Goal: Task Accomplishment & Management: Complete application form

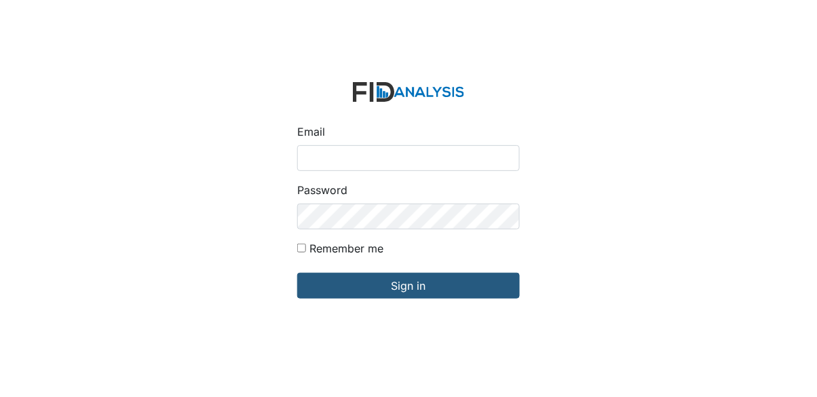
click at [437, 171] on input "Email" at bounding box center [408, 158] width 223 height 26
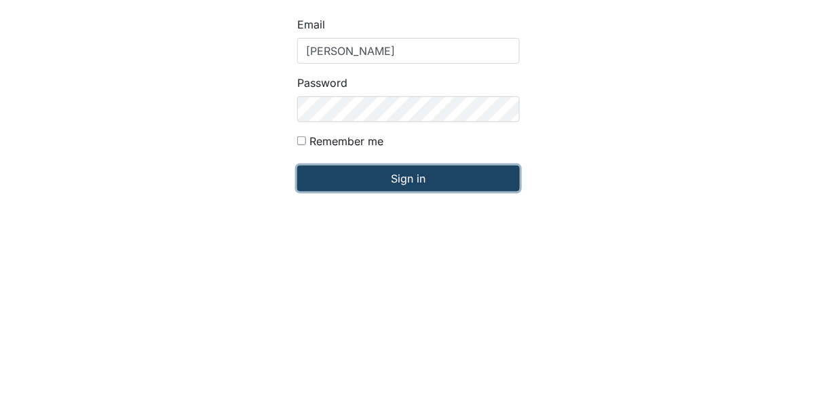
click at [506, 299] on input "Sign in" at bounding box center [408, 286] width 223 height 26
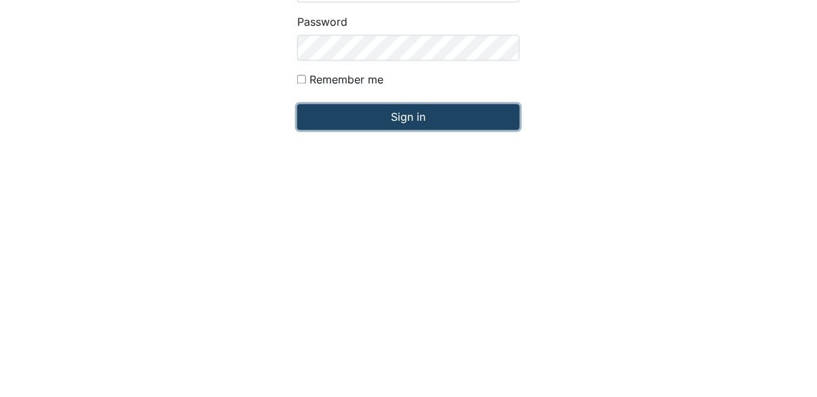
click at [495, 299] on input "Sign in" at bounding box center [408, 286] width 223 height 26
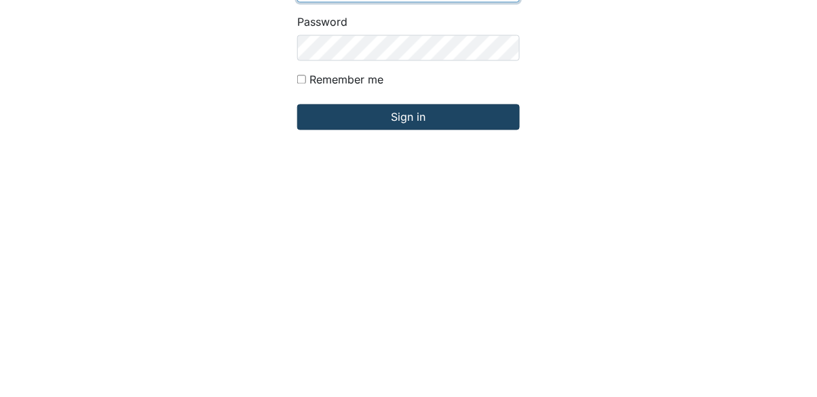
type input "[PERSON_NAME][EMAIL_ADDRESS][DOMAIN_NAME]"
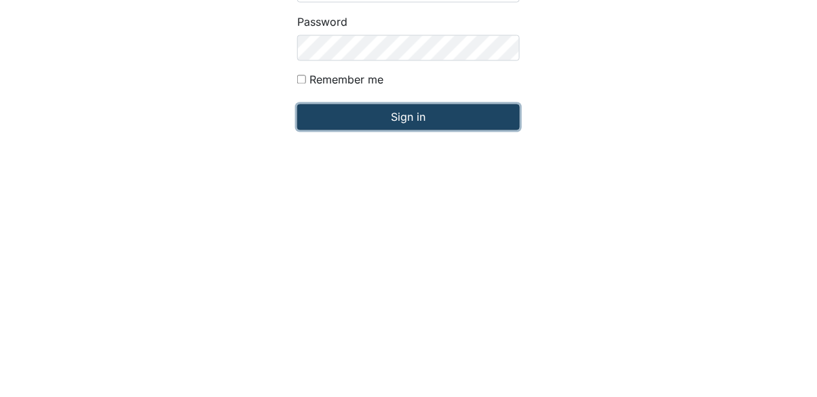
click at [501, 299] on input "Sign in" at bounding box center [408, 286] width 223 height 26
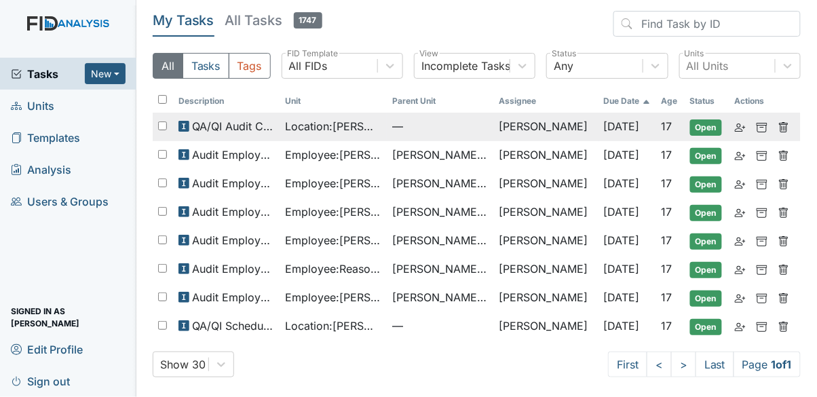
click at [368, 128] on span "Location : [PERSON_NAME][GEOGRAPHIC_DATA]" at bounding box center [334, 126] width 96 height 16
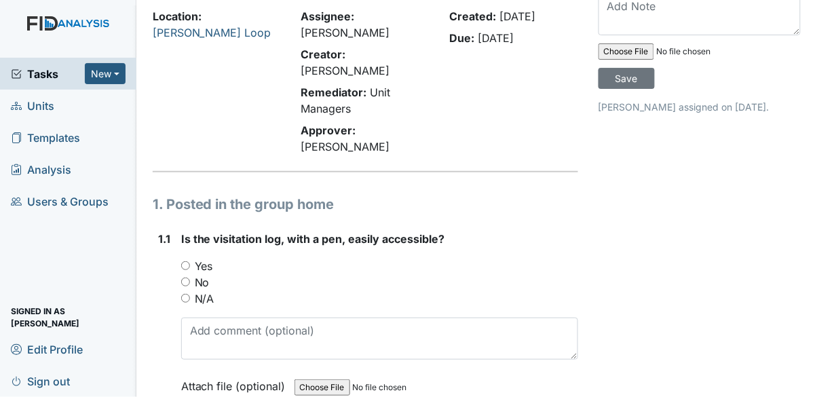
scroll to position [83, 0]
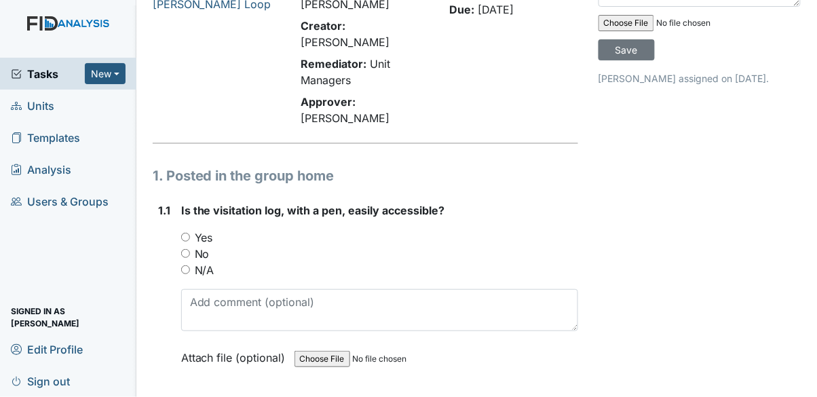
click at [190, 233] on input "Yes" at bounding box center [185, 237] width 9 height 9
radio input "true"
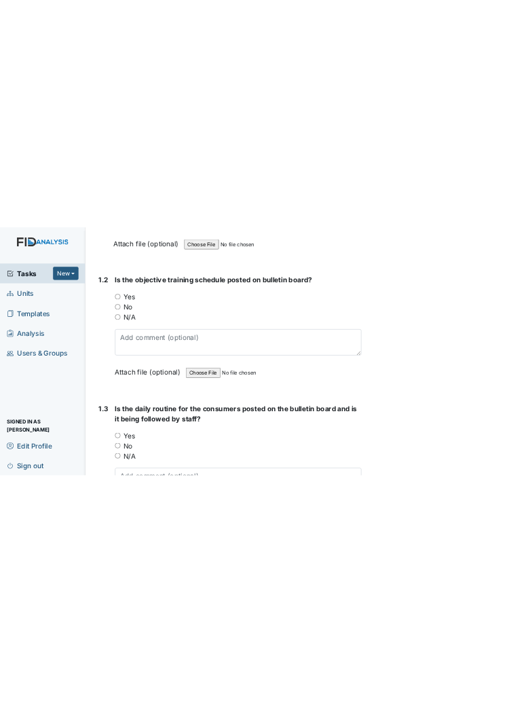
scroll to position [421, 0]
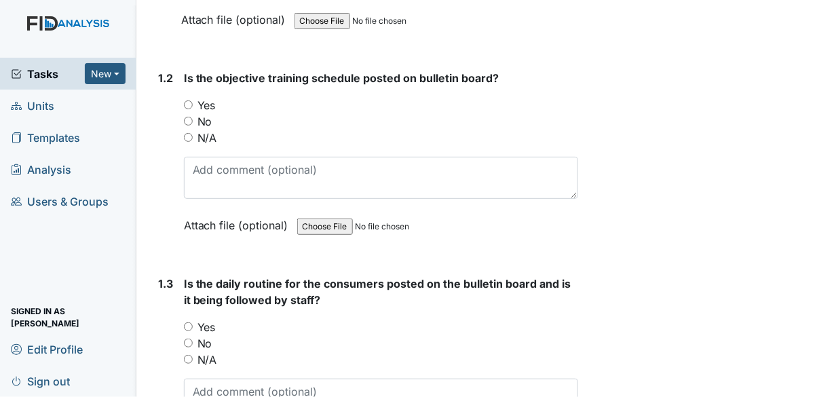
click at [190, 322] on input "Yes" at bounding box center [188, 326] width 9 height 9
radio input "true"
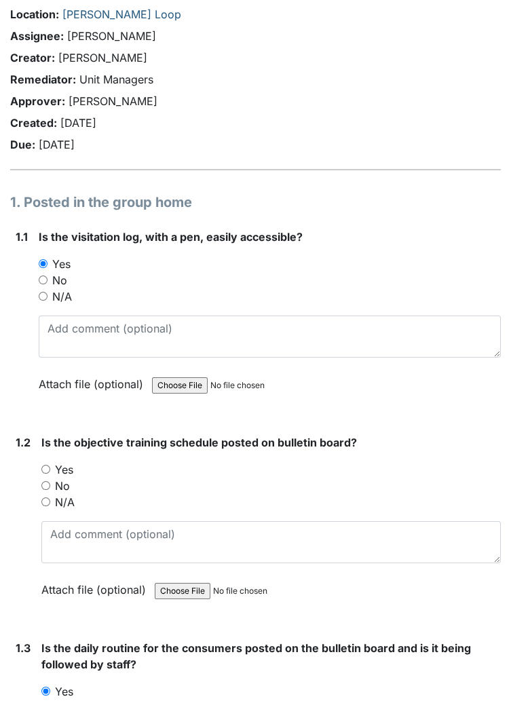
scroll to position [58, 0]
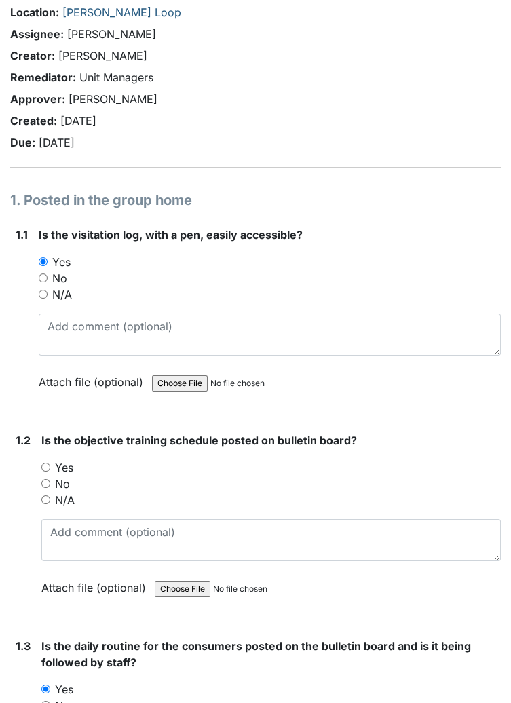
click at [47, 396] on input "No" at bounding box center [45, 483] width 9 height 9
radio input "true"
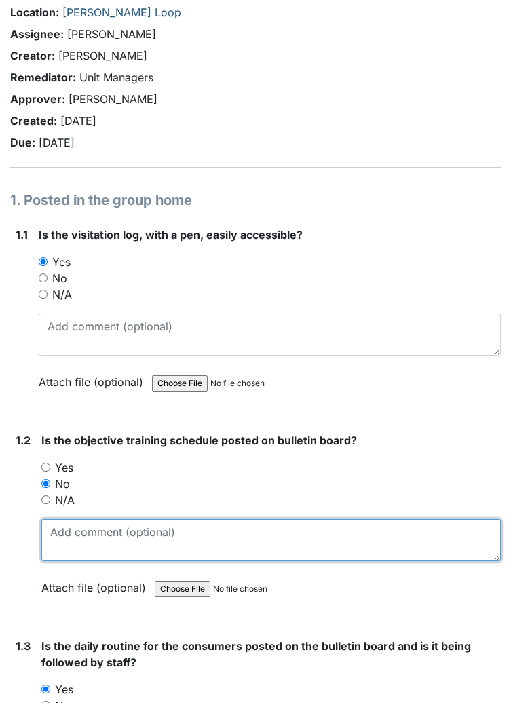
click at [308, 396] on textarea at bounding box center [270, 540] width 459 height 42
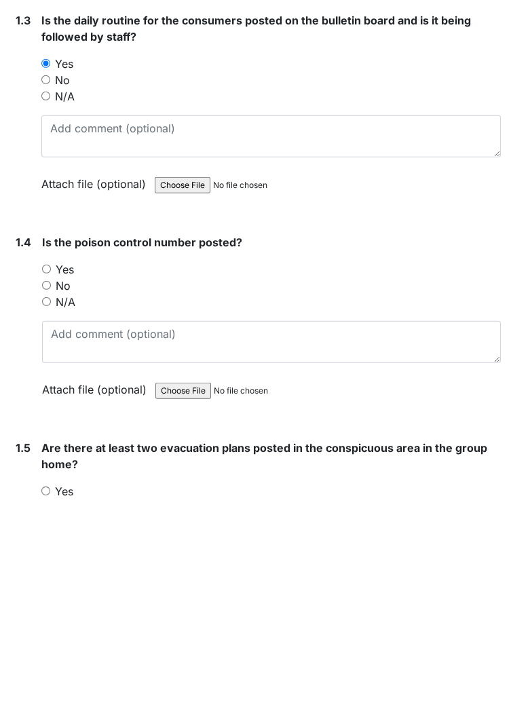
scroll to position [482, 0]
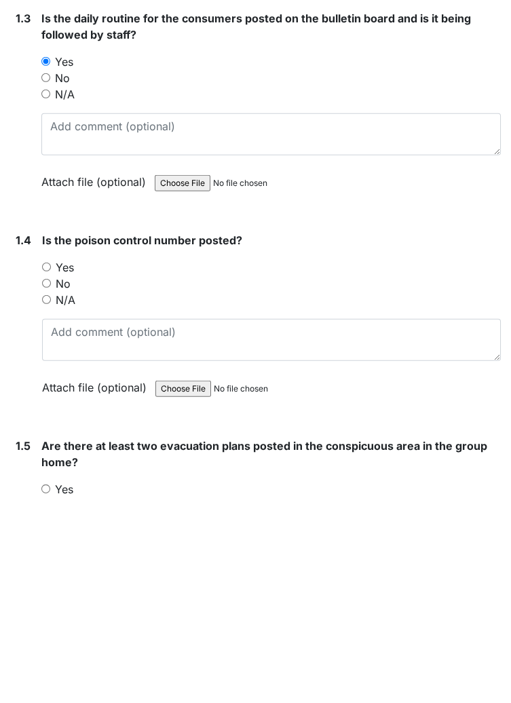
type textarea "Has been removed"
click at [113, 396] on div "Yes" at bounding box center [271, 471] width 459 height 16
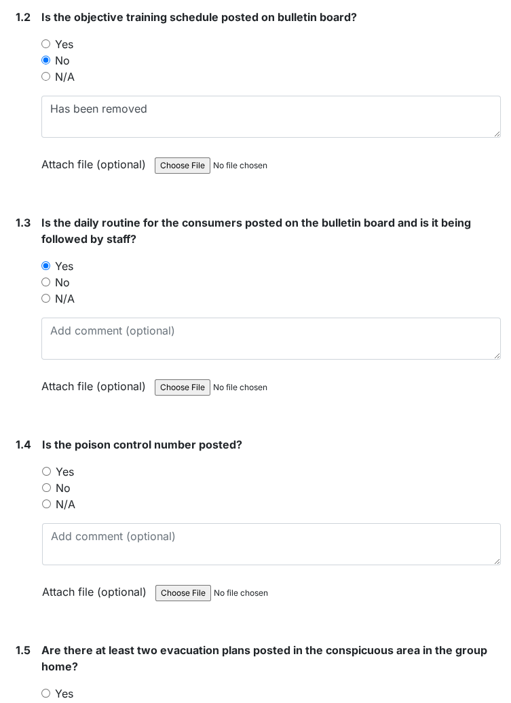
click at [69, 396] on label "Yes" at bounding box center [65, 471] width 18 height 16
click at [51, 396] on input "Yes" at bounding box center [46, 471] width 9 height 9
radio input "true"
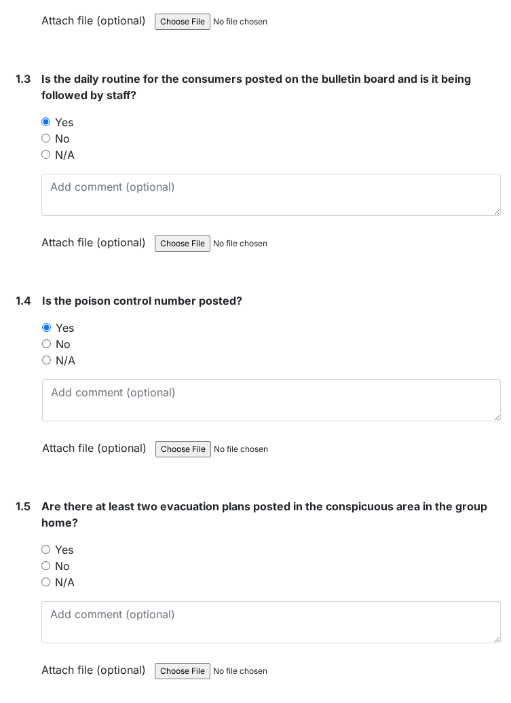
scroll to position [627, 0]
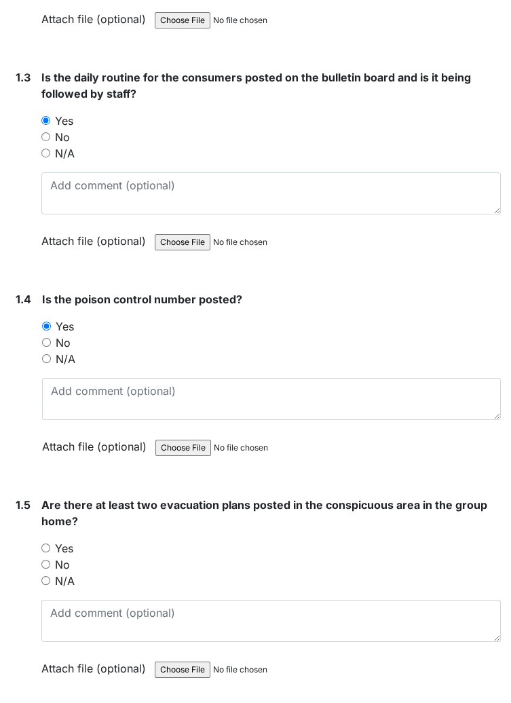
click at [70, 396] on label "Yes" at bounding box center [64, 548] width 18 height 16
click at [50, 396] on input "Yes" at bounding box center [45, 547] width 9 height 9
radio input "true"
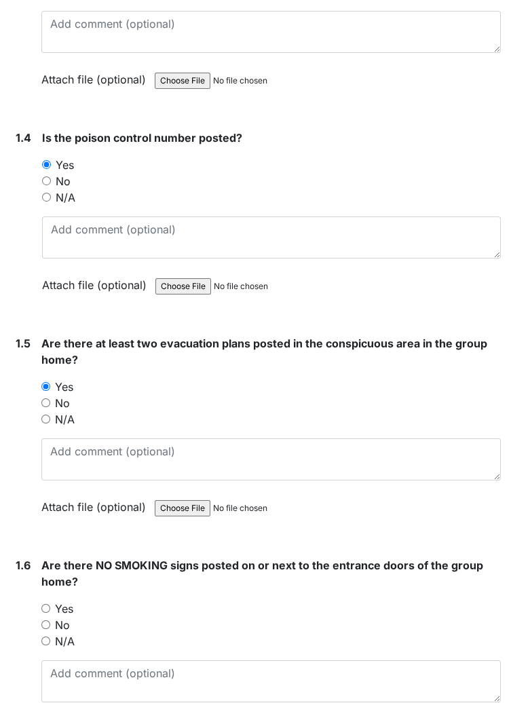
scroll to position [796, 0]
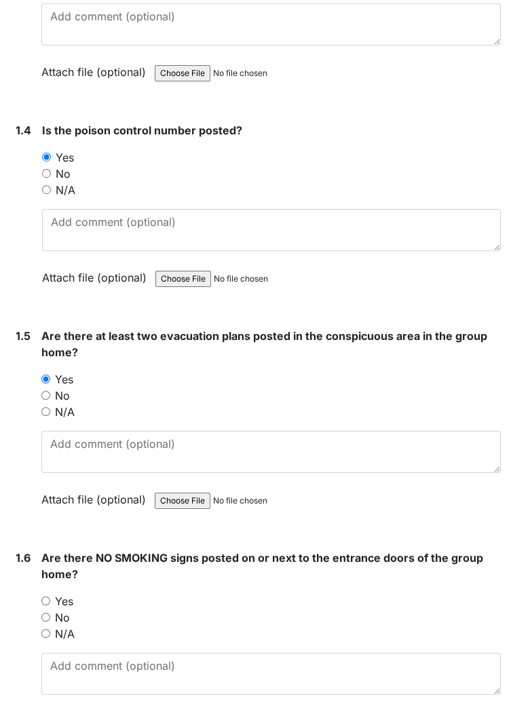
click at [67, 396] on label "Yes" at bounding box center [64, 601] width 18 height 16
click at [50, 396] on input "Yes" at bounding box center [45, 600] width 9 height 9
radio input "true"
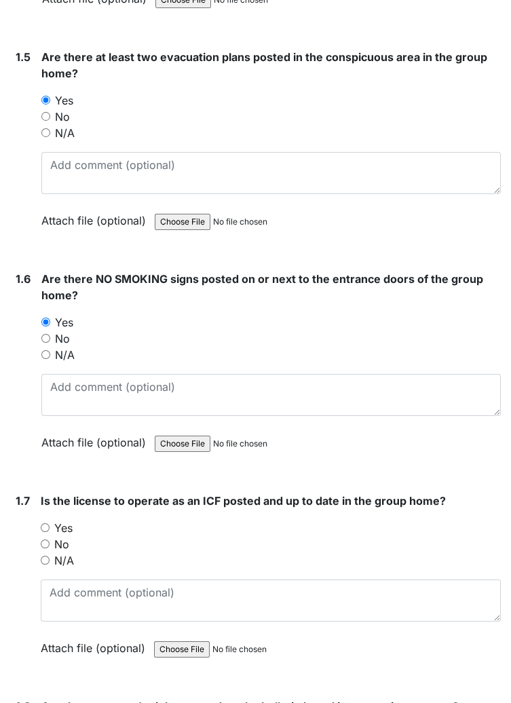
scroll to position [1075, 0]
click at [70, 396] on label "Yes" at bounding box center [63, 528] width 18 height 16
click at [50, 396] on input "Yes" at bounding box center [45, 527] width 9 height 9
radio input "true"
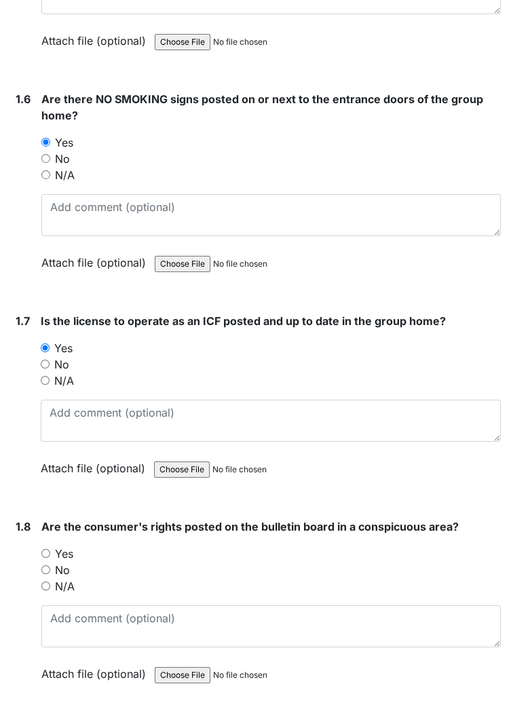
scroll to position [1257, 0]
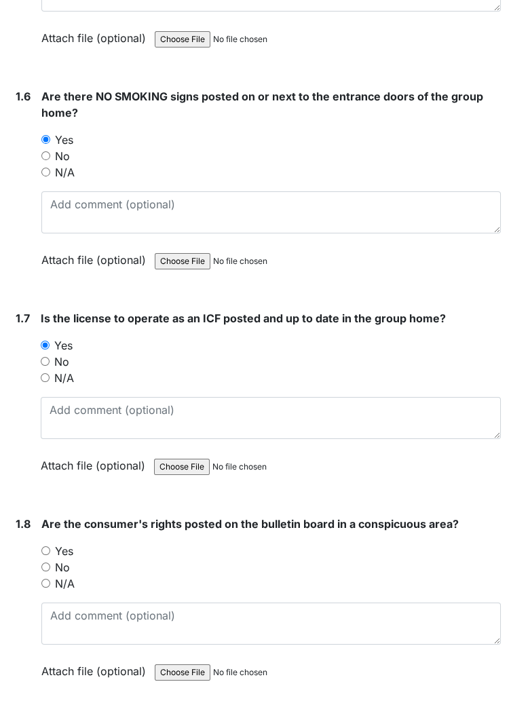
click at [50, 396] on input "Yes" at bounding box center [45, 550] width 9 height 9
radio input "true"
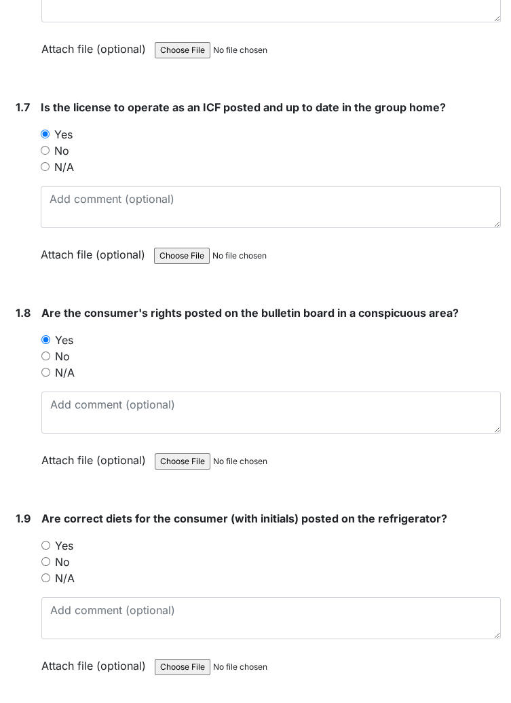
scroll to position [1469, 0]
click at [62, 396] on label "Yes" at bounding box center [64, 545] width 18 height 16
click at [50, 396] on input "Yes" at bounding box center [45, 544] width 9 height 9
radio input "true"
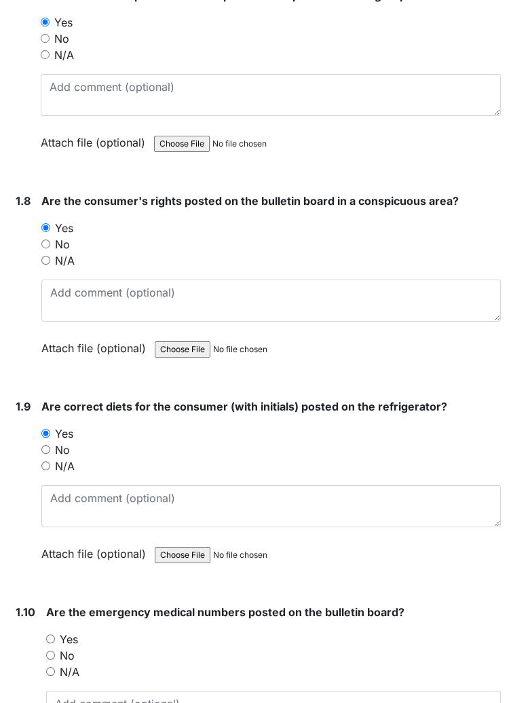
scroll to position [1580, 0]
click at [71, 396] on label "Yes" at bounding box center [69, 640] width 18 height 16
click at [55, 396] on input "Yes" at bounding box center [50, 639] width 9 height 9
radio input "true"
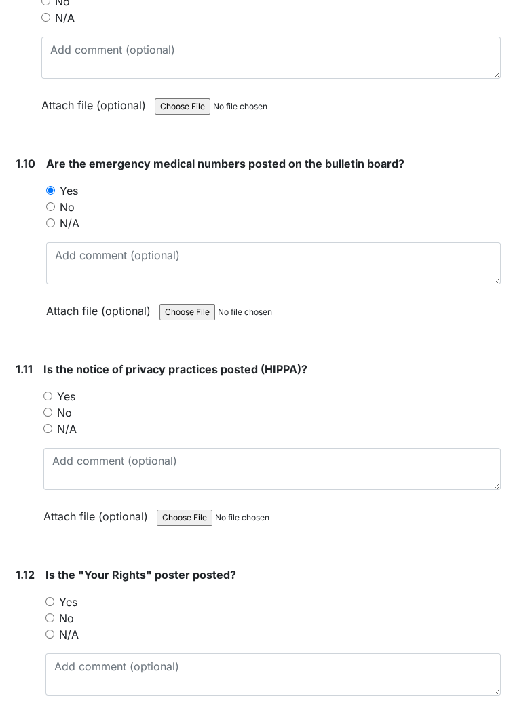
scroll to position [2030, 0]
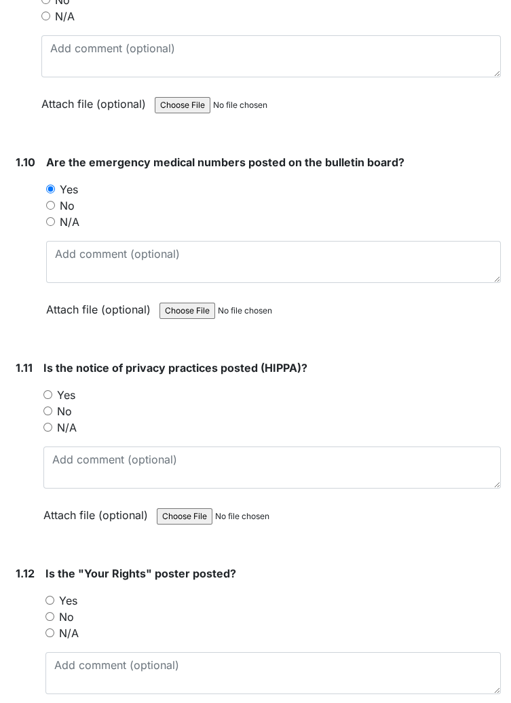
click at [71, 396] on label "Yes" at bounding box center [68, 600] width 18 height 16
click at [54, 396] on input "Yes" at bounding box center [49, 600] width 9 height 9
radio input "true"
click at [63, 396] on label "No" at bounding box center [64, 411] width 15 height 16
click at [52, 396] on input "No" at bounding box center [47, 410] width 9 height 9
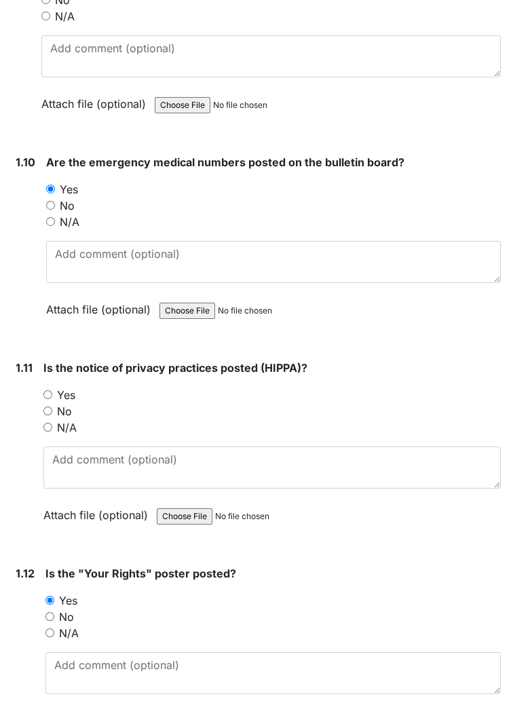
radio input "true"
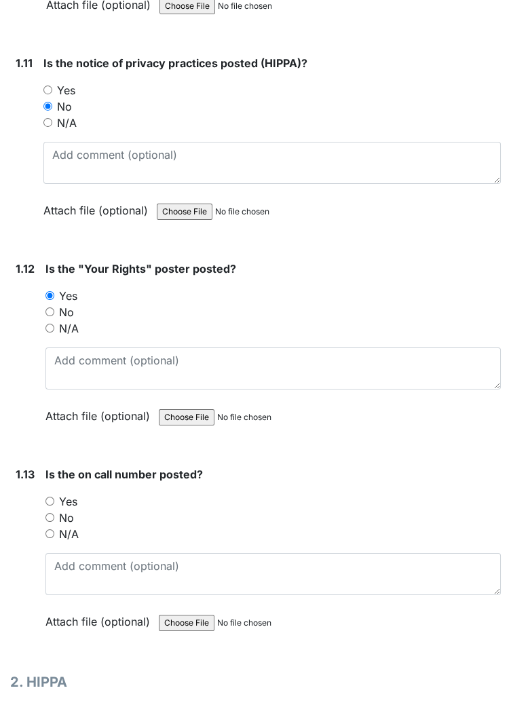
scroll to position [2339, 0]
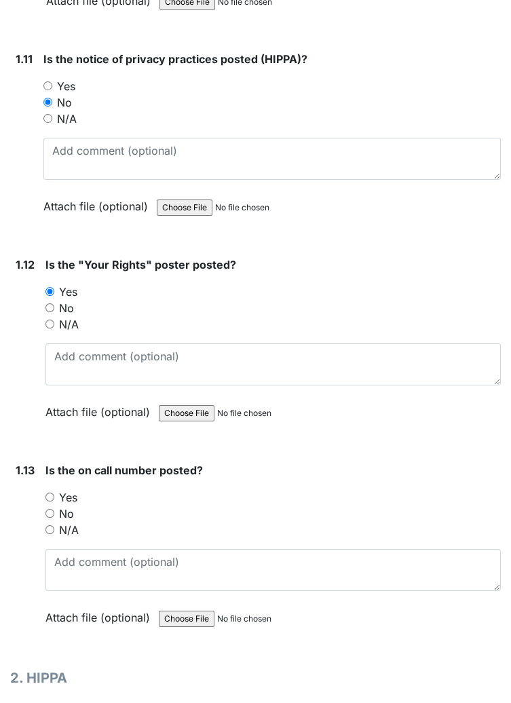
click at [73, 396] on label "Yes" at bounding box center [68, 497] width 18 height 16
click at [54, 396] on input "Yes" at bounding box center [49, 497] width 9 height 9
radio input "true"
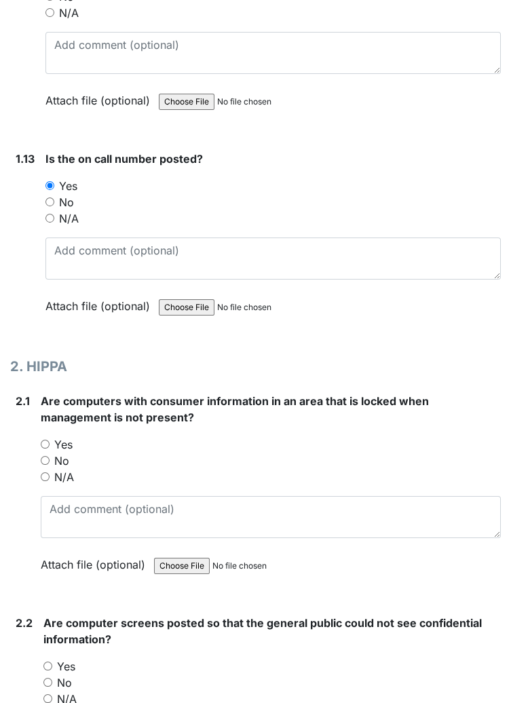
scroll to position [2652, 0]
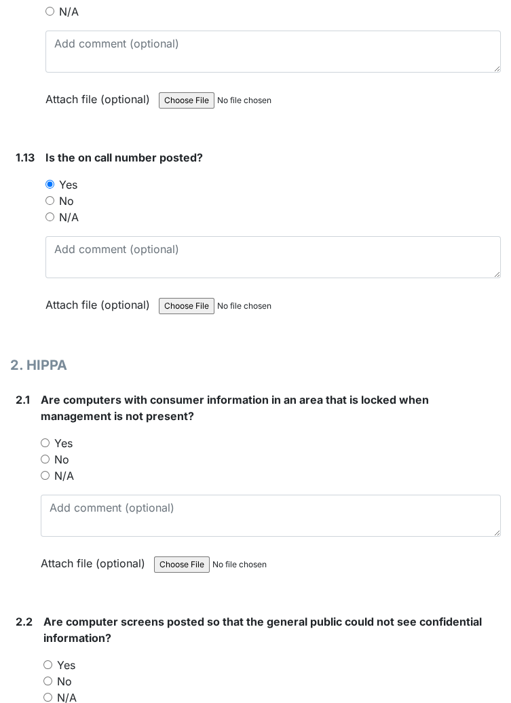
click at [45, 396] on input "N/A" at bounding box center [45, 475] width 9 height 9
radio input "true"
click at [48, 396] on input "No" at bounding box center [45, 459] width 9 height 9
radio input "true"
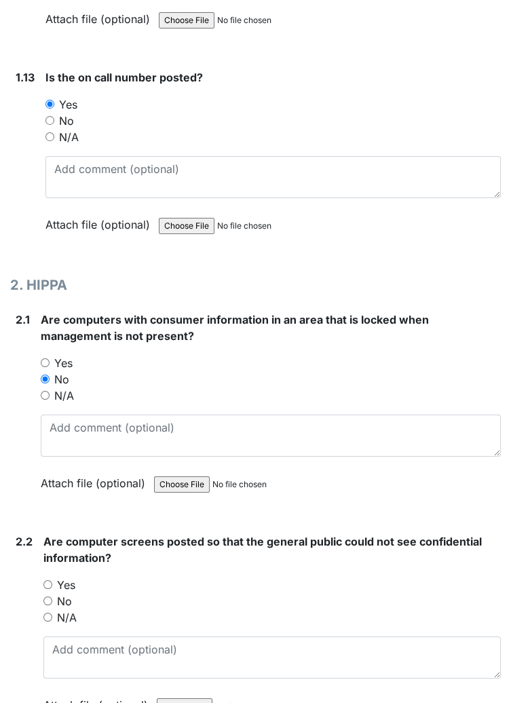
scroll to position [2733, 0]
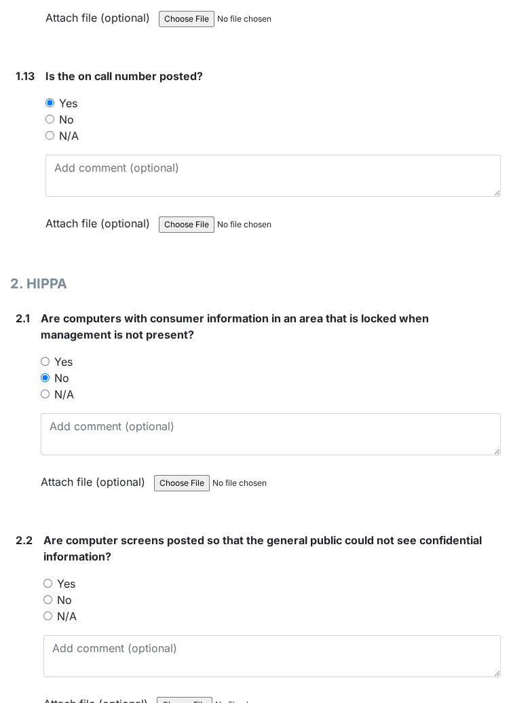
click at [48, 396] on input "Yes" at bounding box center [47, 583] width 9 height 9
radio input "true"
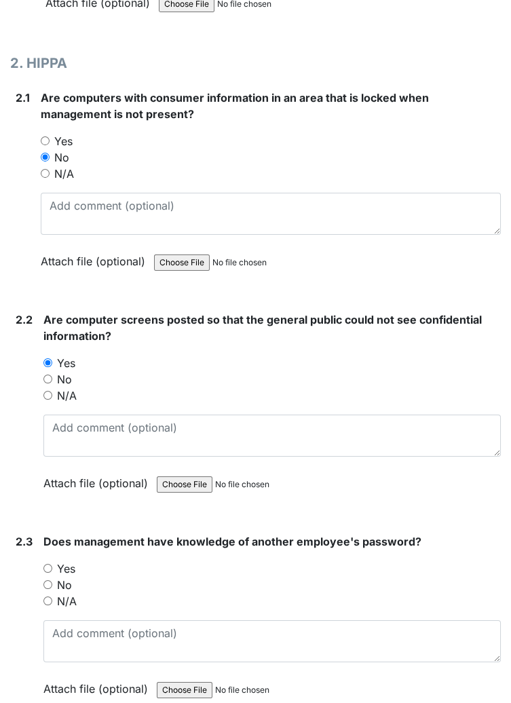
scroll to position [2955, 0]
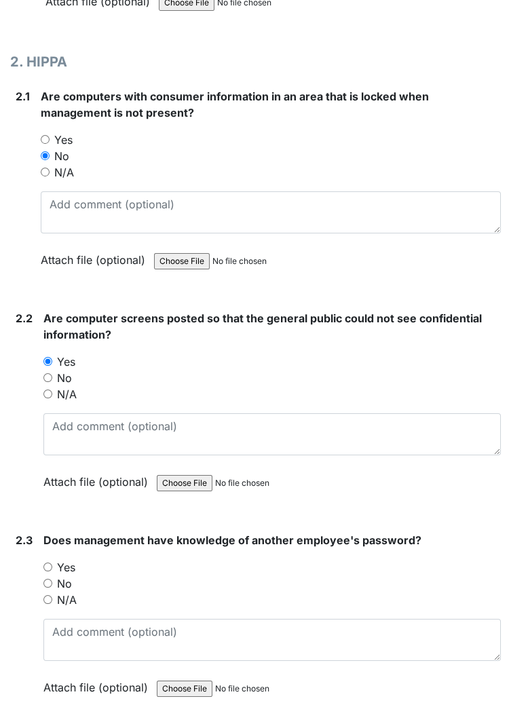
click at [52, 396] on input "No" at bounding box center [47, 583] width 9 height 9
radio input "true"
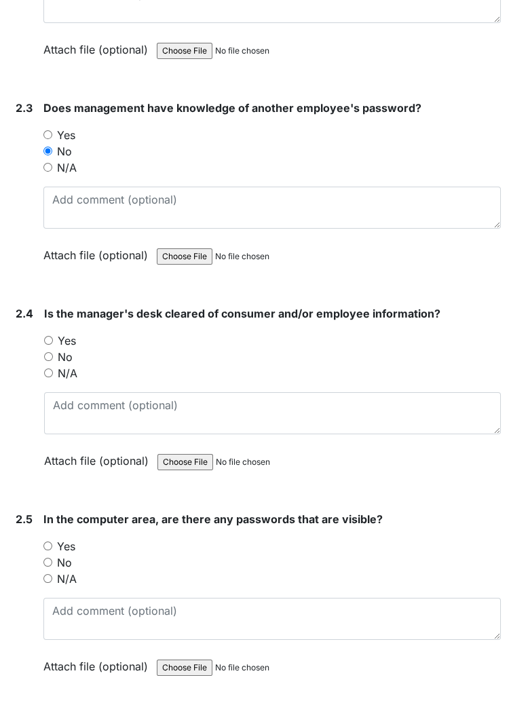
scroll to position [3386, 0]
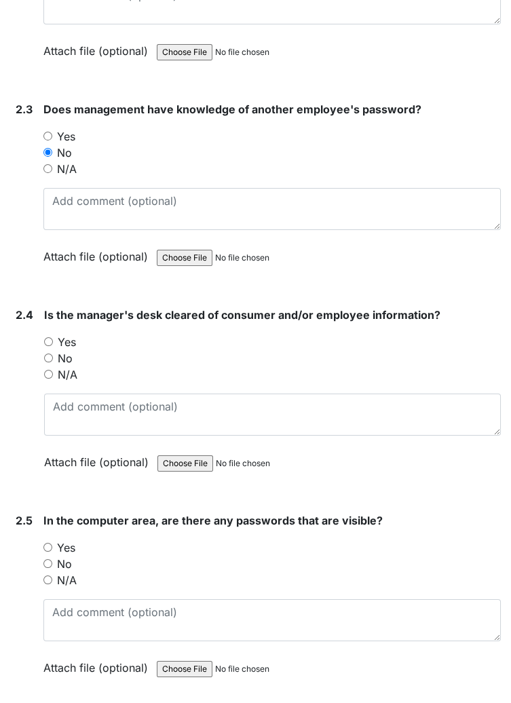
click at [52, 396] on input "No" at bounding box center [47, 563] width 9 height 9
radio input "true"
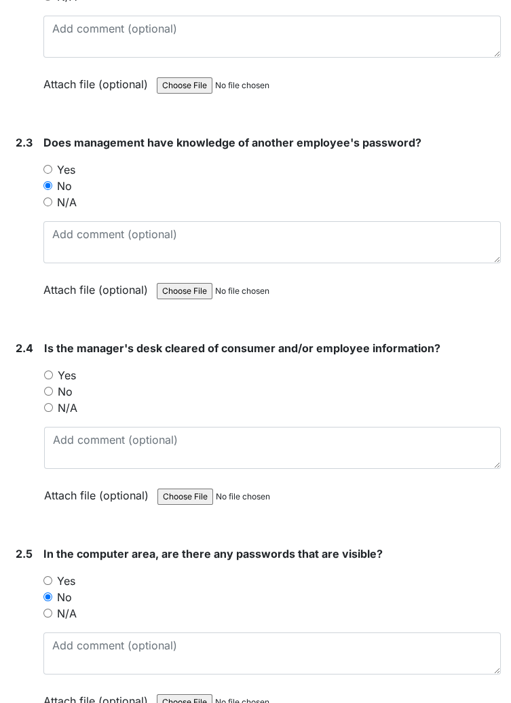
scroll to position [3357, 0]
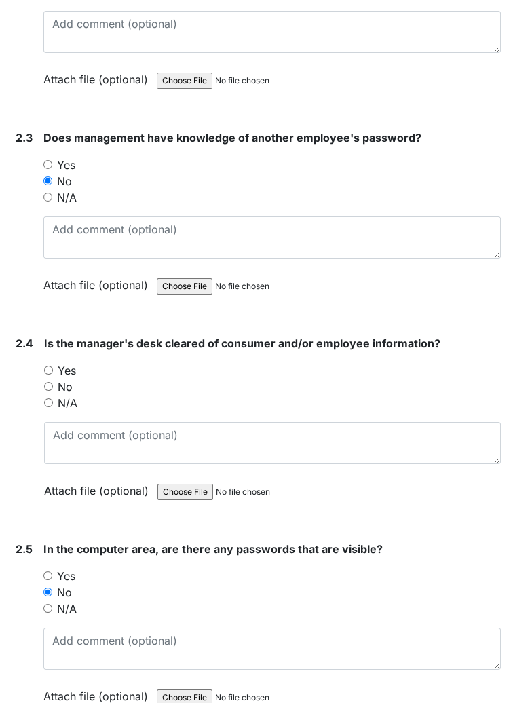
click at [50, 366] on input "Yes" at bounding box center [48, 370] width 9 height 9
radio input "true"
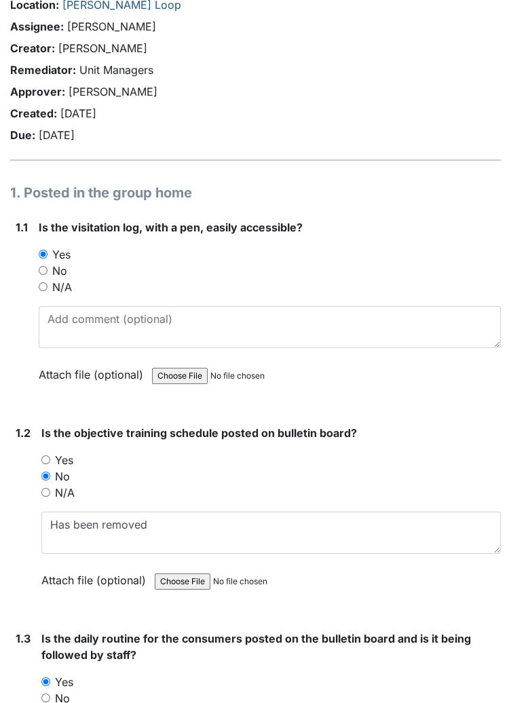
scroll to position [0, 0]
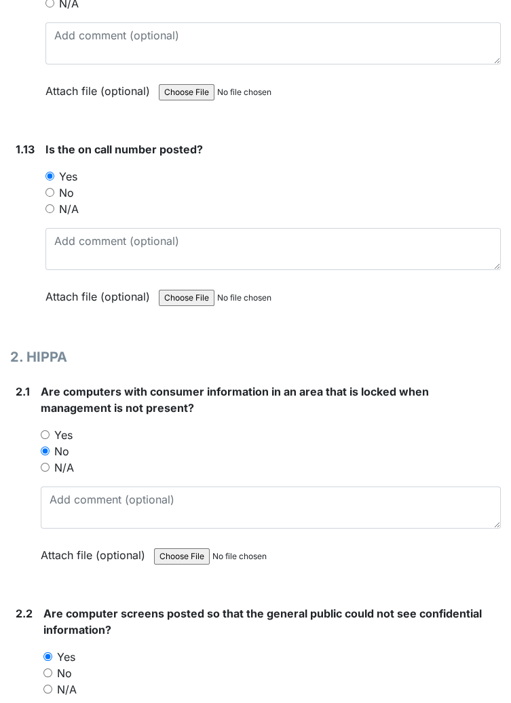
scroll to position [3619, 0]
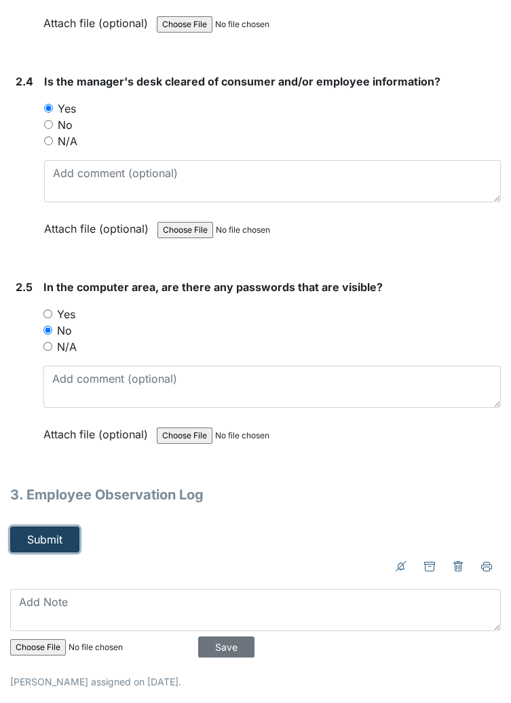
click at [59, 529] on button "Submit" at bounding box center [44, 540] width 69 height 26
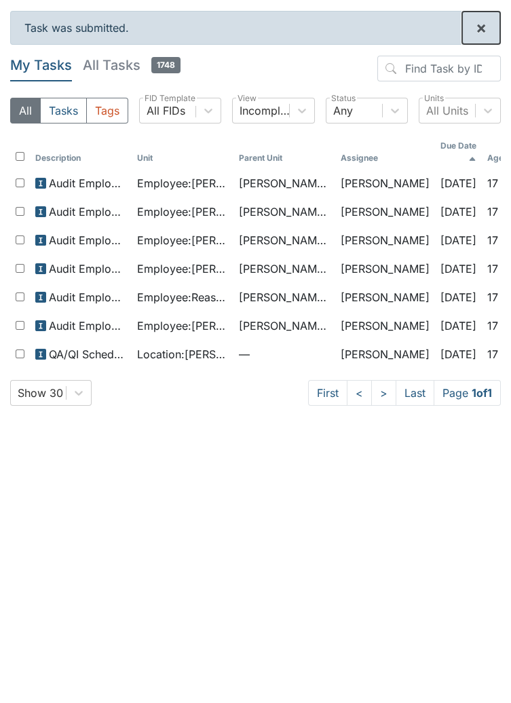
click at [476, 33] on span "×" at bounding box center [481, 28] width 11 height 20
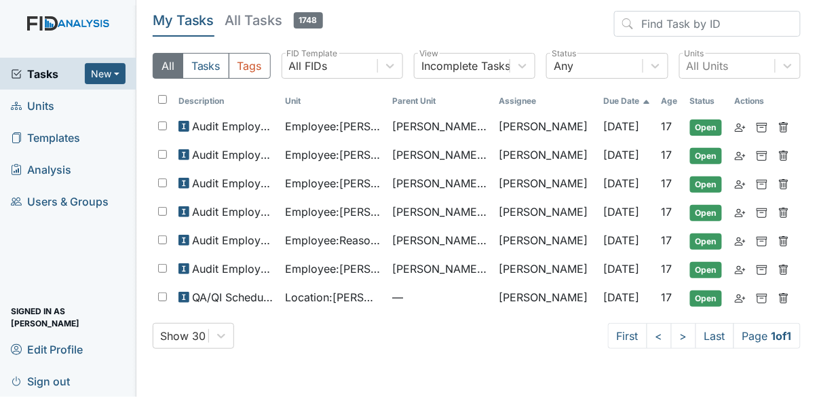
click at [62, 387] on span "Sign out" at bounding box center [40, 380] width 59 height 21
